Goal: Task Accomplishment & Management: Manage account settings

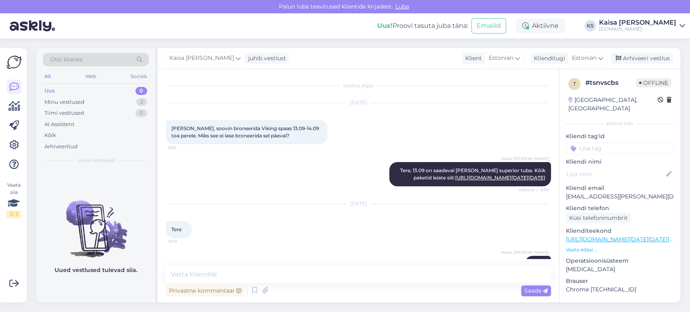
scroll to position [418, 0]
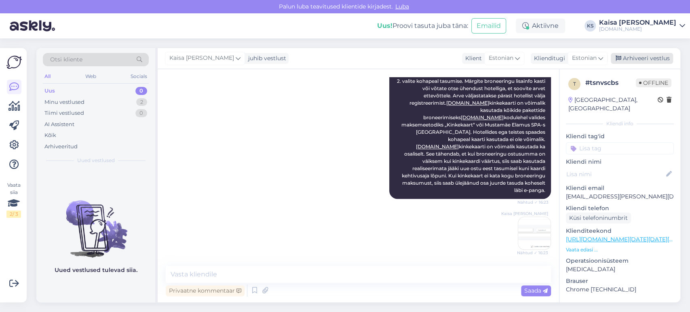
click at [637, 57] on div "Arhiveeri vestlus" at bounding box center [642, 58] width 62 height 11
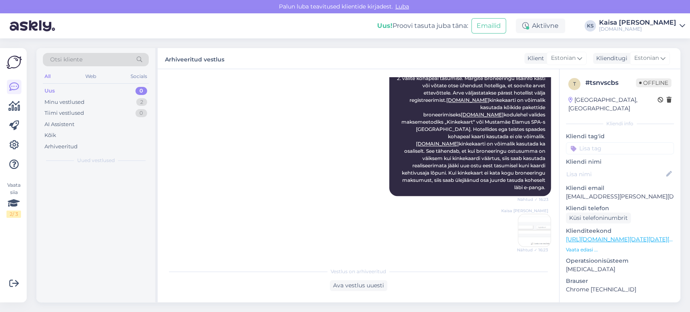
scroll to position [421, 0]
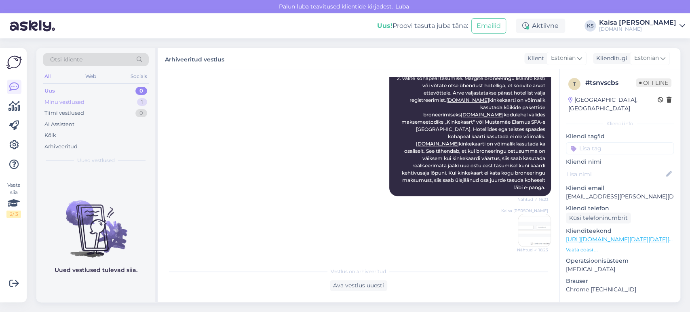
click at [140, 97] on div "Minu vestlused 1" at bounding box center [96, 102] width 106 height 11
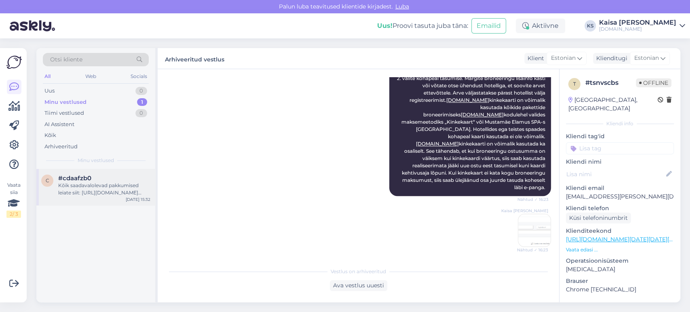
click at [108, 177] on div "#cdaafzb0" at bounding box center [104, 178] width 92 height 7
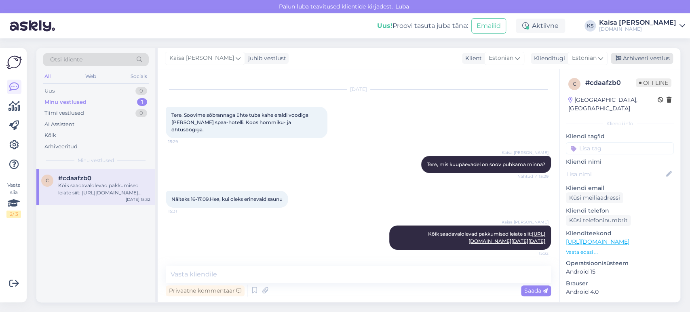
click at [637, 57] on div "Arhiveeri vestlus" at bounding box center [642, 58] width 62 height 11
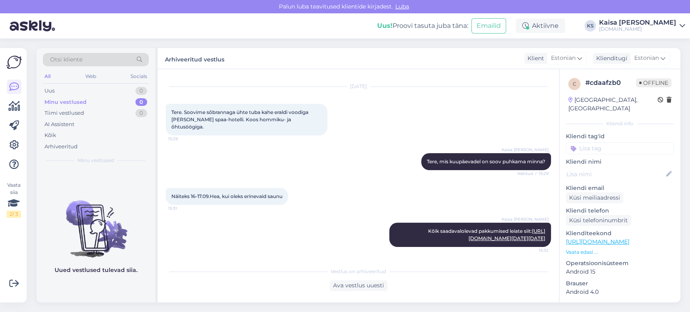
click at [363, 179] on div "Näiteks 16-17.09.Hea, kui oleks erinevaid saunu 15:31" at bounding box center [358, 196] width 385 height 35
click at [649, 22] on div "Kaisa Karmen Selke" at bounding box center [637, 22] width 77 height 6
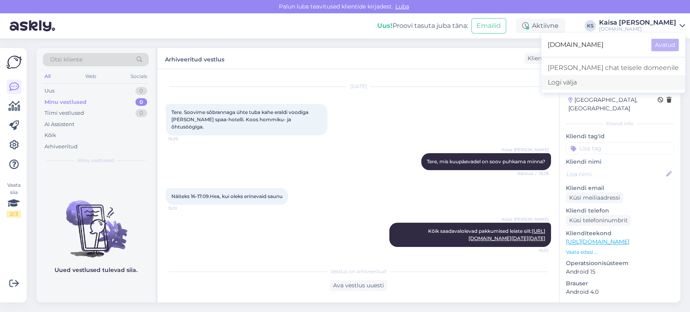
click at [609, 80] on div "Logi välja" at bounding box center [613, 82] width 144 height 15
